Goal: Information Seeking & Learning: Find specific fact

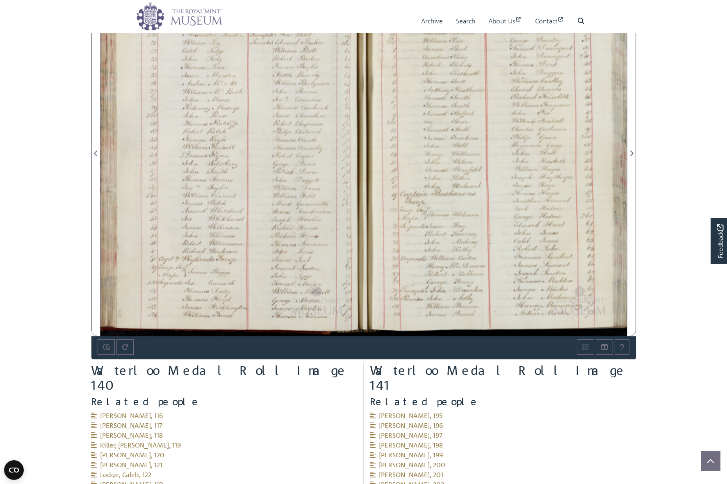
scroll to position [515, 0]
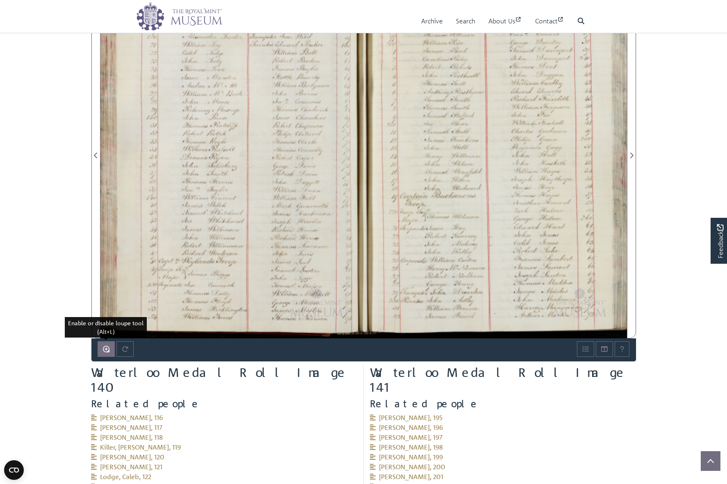
click at [105, 346] on icon "Enable or disable loupe tool (Alt+L)" at bounding box center [106, 348] width 7 height 7
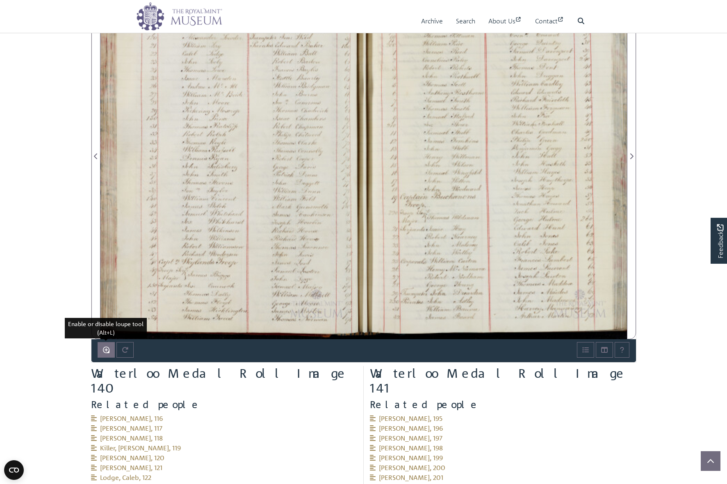
click at [106, 346] on icon "Enable or disable loupe tool (Alt+L)" at bounding box center [106, 349] width 7 height 7
click at [107, 347] on icon "Enable or disable loupe tool (Alt+L)" at bounding box center [106, 349] width 7 height 7
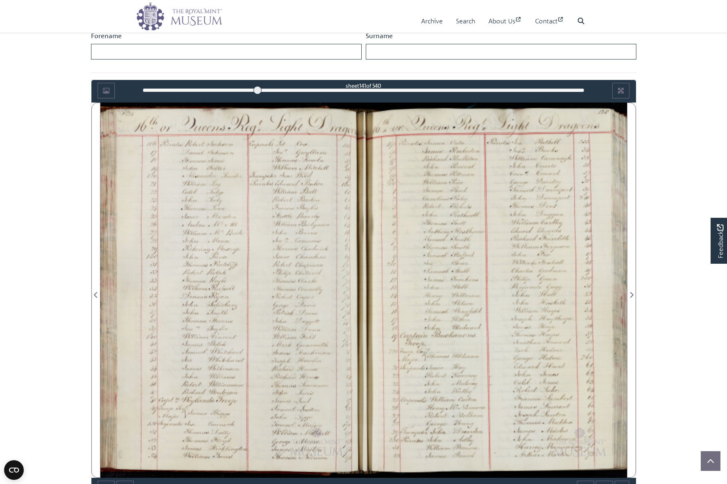
scroll to position [376, 0]
drag, startPoint x: 261, startPoint y: 89, endPoint x: 256, endPoint y: 89, distance: 4.5
click at [256, 89] on div at bounding box center [257, 90] width 8 height 8
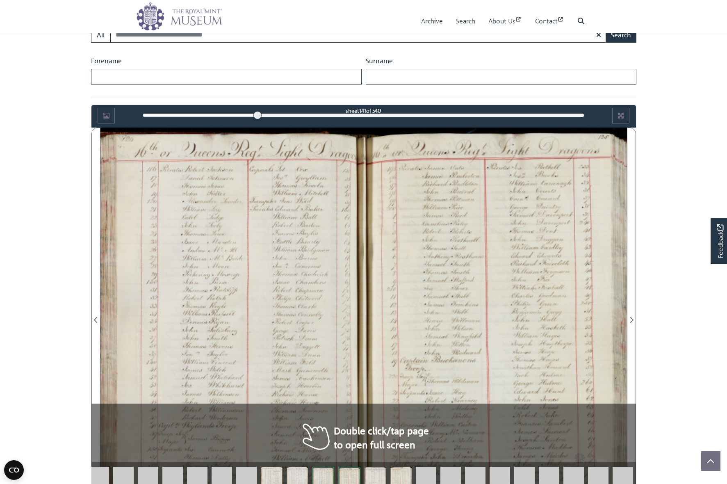
scroll to position [441, 0]
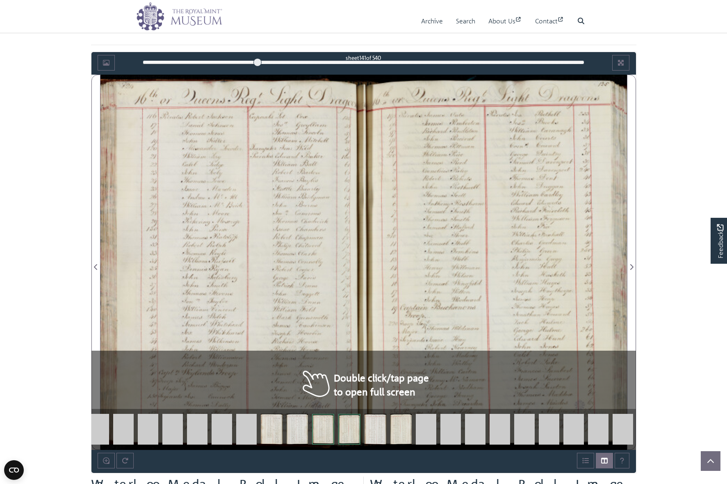
click at [268, 207] on div at bounding box center [231, 262] width 263 height 375
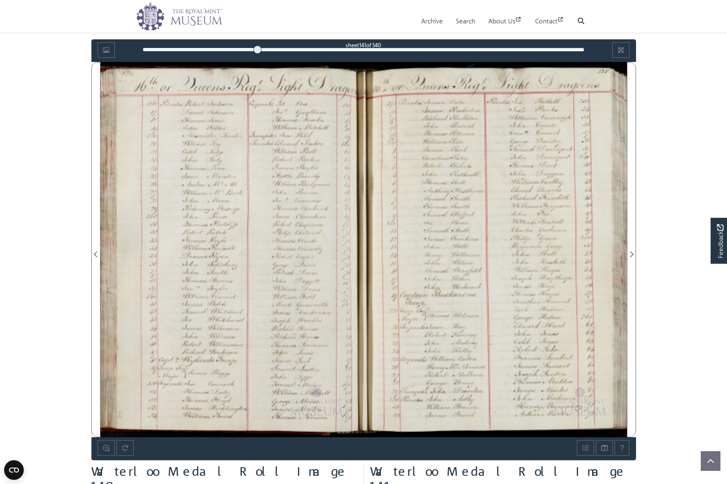
scroll to position [453, 0]
click at [584, 175] on div at bounding box center [494, 249] width 263 height 375
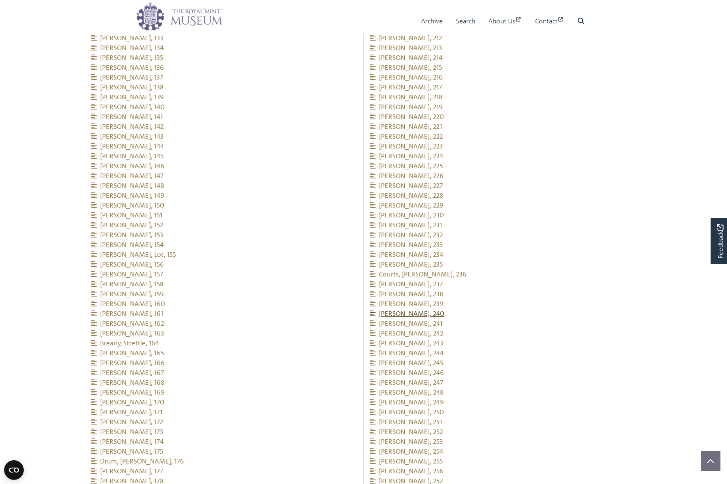
scroll to position [1108, 0]
click at [415, 320] on span "Duggan, John, 242" at bounding box center [406, 324] width 73 height 8
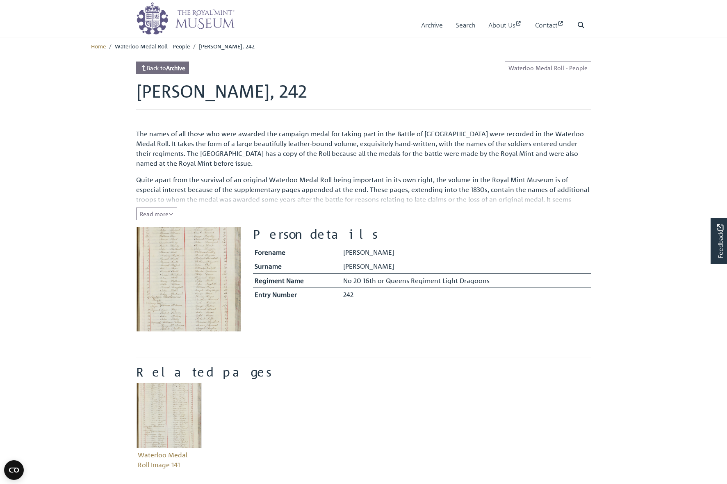
click at [185, 67] on strong "Archive" at bounding box center [175, 67] width 19 height 7
click at [537, 68] on link "Waterloo Medal Roll - People" at bounding box center [547, 67] width 86 height 13
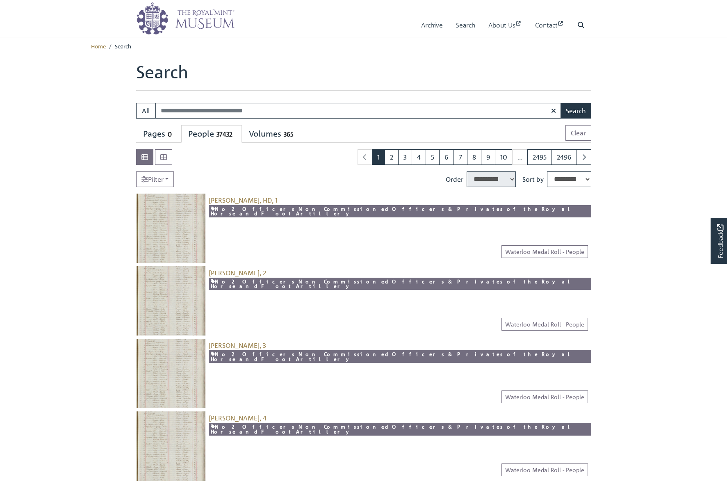
click at [288, 108] on input "Search:" at bounding box center [358, 111] width 406 height 16
type input "*****"
click at [575, 110] on button "Search" at bounding box center [575, 111] width 31 height 16
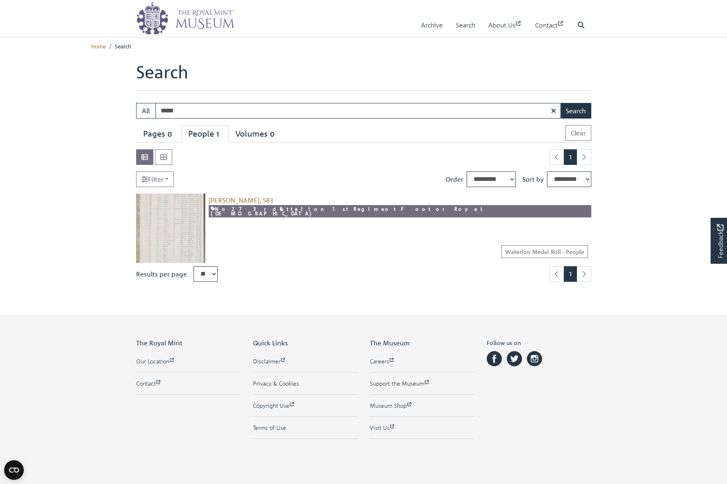
click at [180, 223] on img at bounding box center [170, 227] width 69 height 69
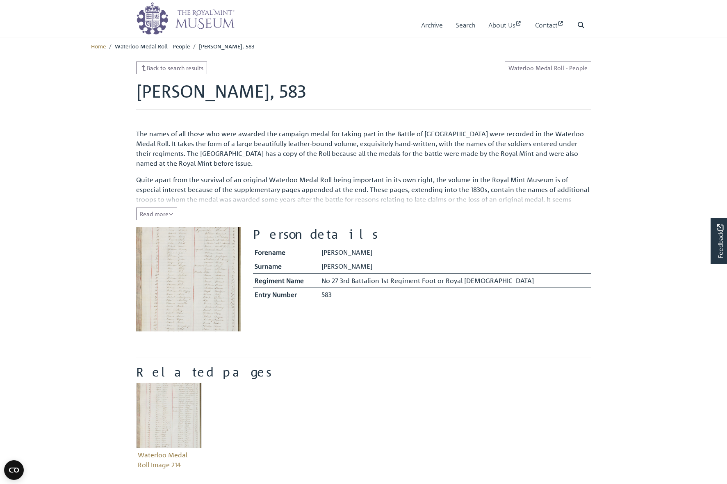
scroll to position [0, 0]
click at [183, 257] on img at bounding box center [188, 279] width 105 height 105
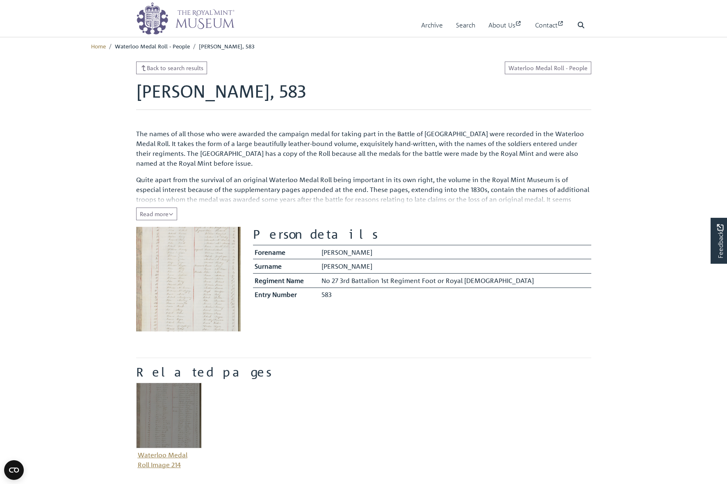
click at [168, 407] on img "Item related to this entity" at bounding box center [169, 415] width 66 height 66
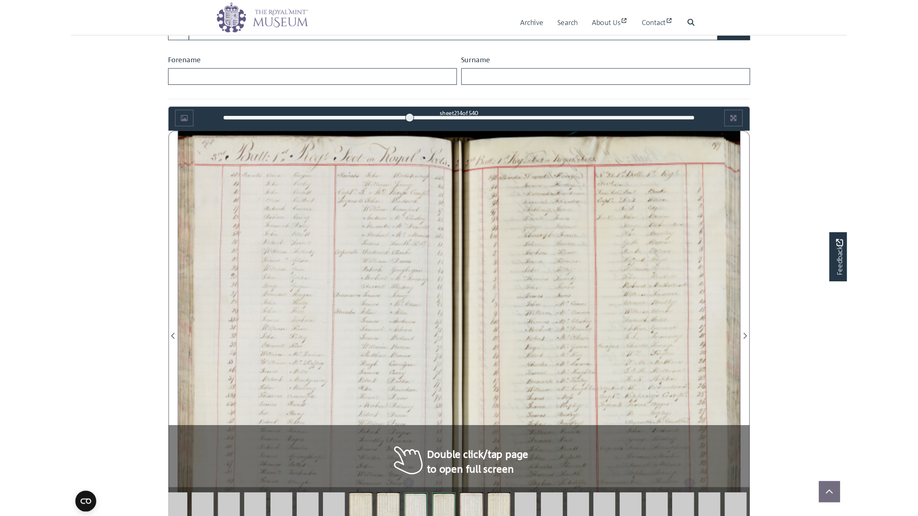
scroll to position [413, 0]
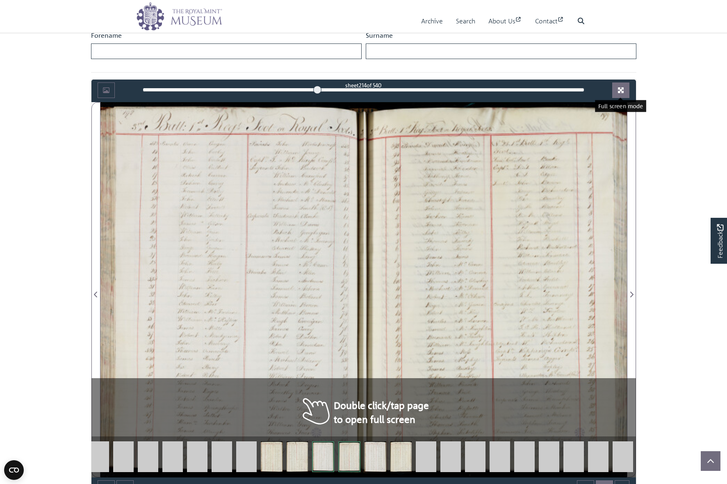
click at [618, 92] on icon "Full screen mode" at bounding box center [621, 90] width 6 height 6
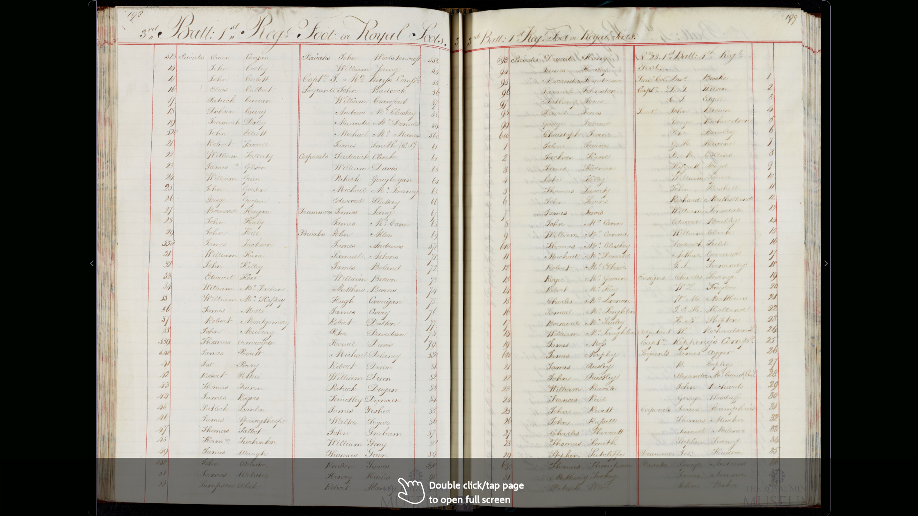
click at [527, 285] on div at bounding box center [640, 258] width 362 height 516
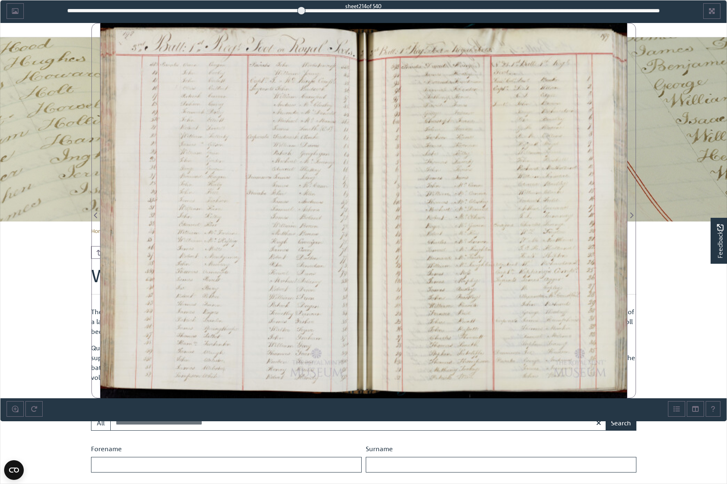
scroll to position [0, 0]
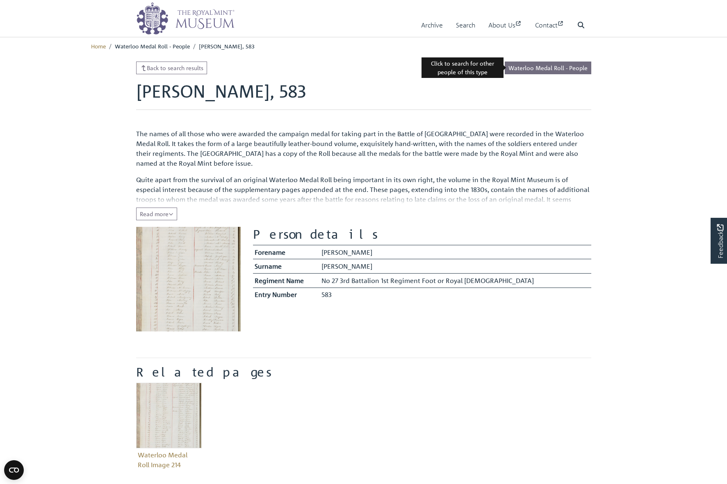
click at [550, 67] on link "Waterloo Medal Roll - People" at bounding box center [547, 67] width 86 height 13
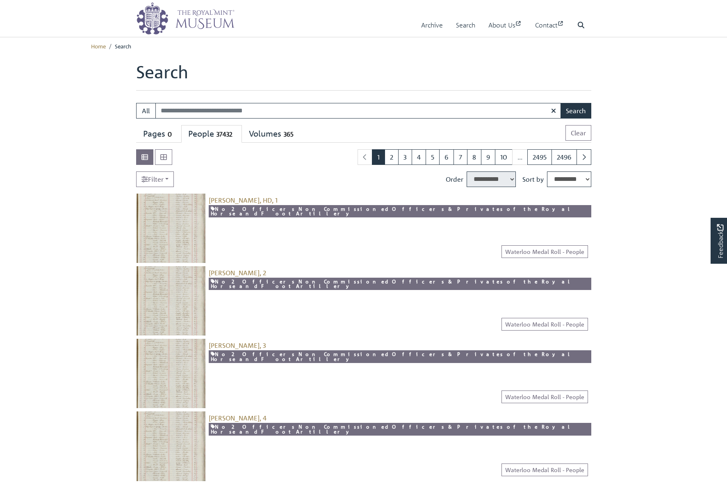
click at [293, 106] on input "Search:" at bounding box center [358, 111] width 406 height 16
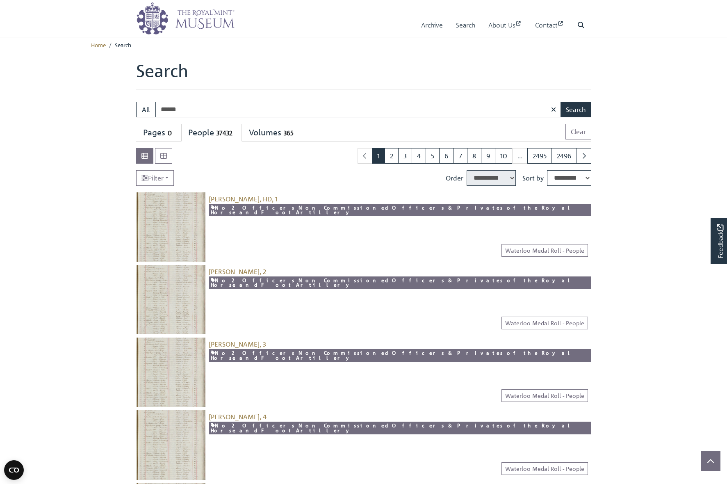
type input "******"
click at [575, 109] on button "Search" at bounding box center [575, 110] width 31 height 16
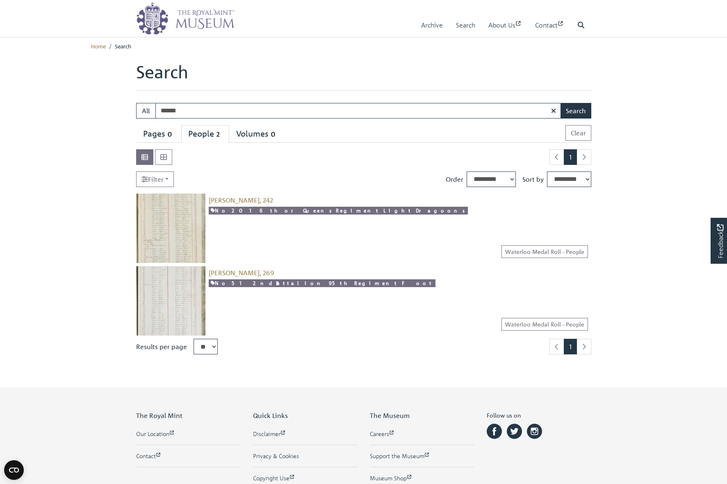
click at [165, 300] on img at bounding box center [170, 300] width 69 height 69
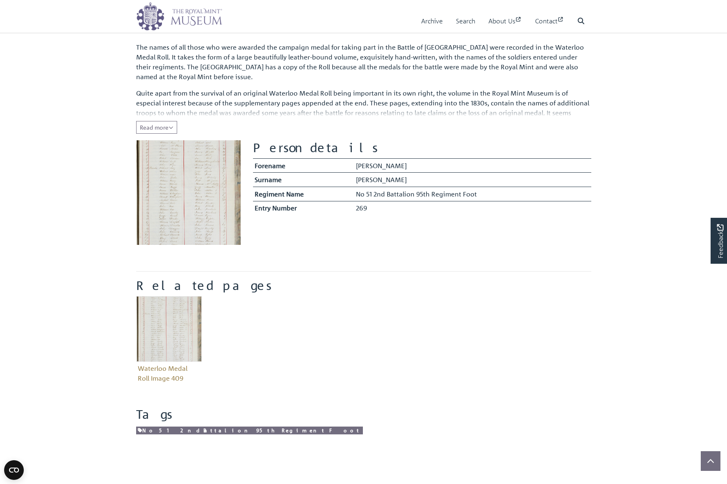
scroll to position [89, 0]
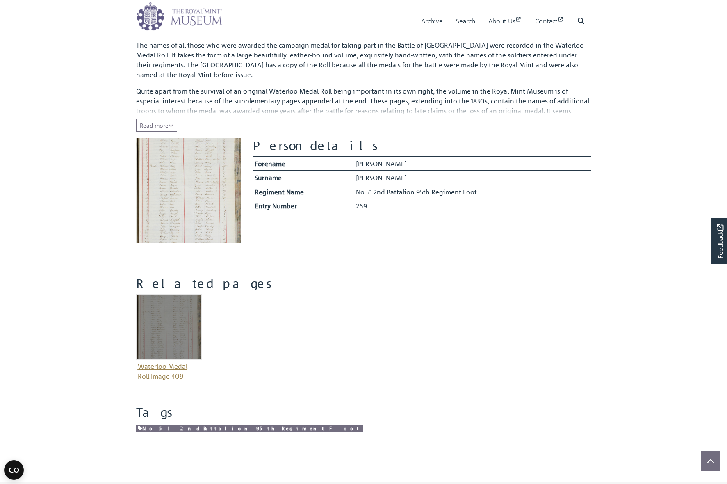
click at [177, 311] on img "Item related to this entity" at bounding box center [169, 327] width 66 height 66
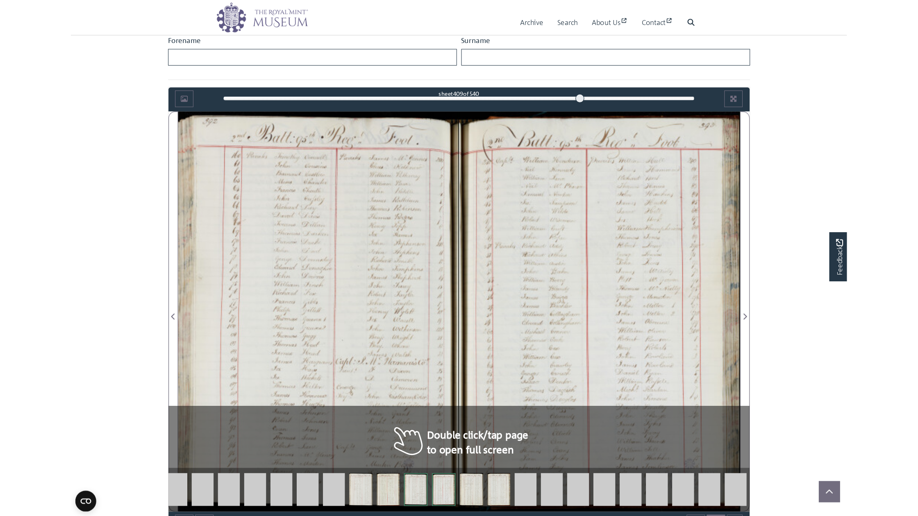
scroll to position [449, 0]
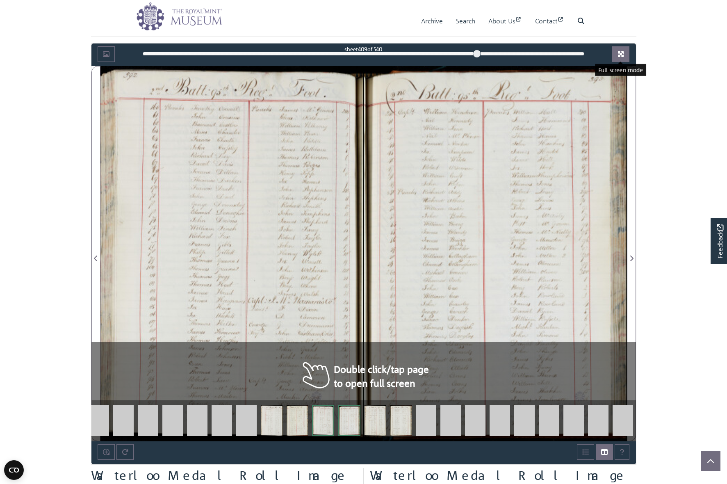
click at [619, 54] on icon "Full screen mode" at bounding box center [620, 54] width 7 height 7
